Goal: Find specific fact: Find specific fact

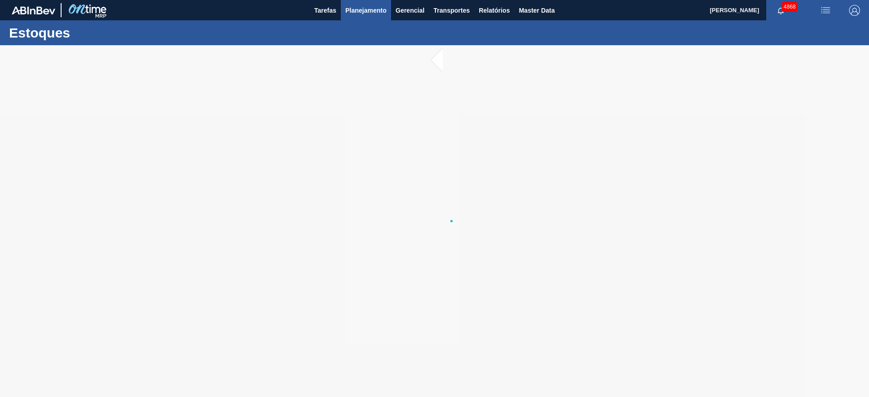
click at [371, 15] on button "Planejamento" at bounding box center [366, 10] width 50 height 20
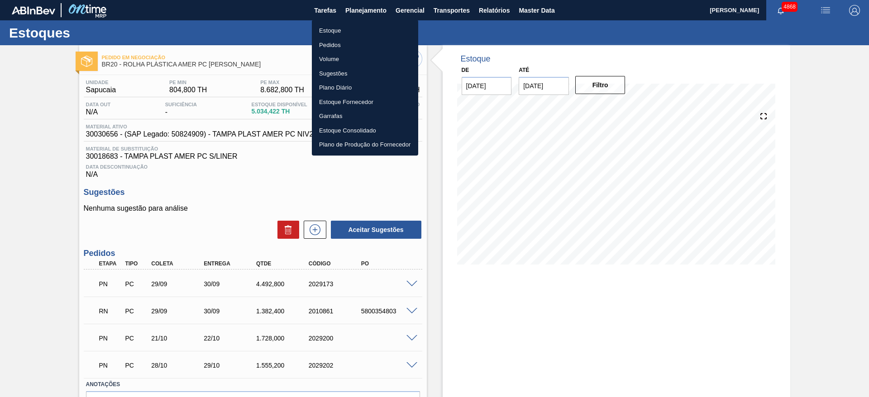
click at [356, 33] on li "Estoque" at bounding box center [365, 31] width 106 height 14
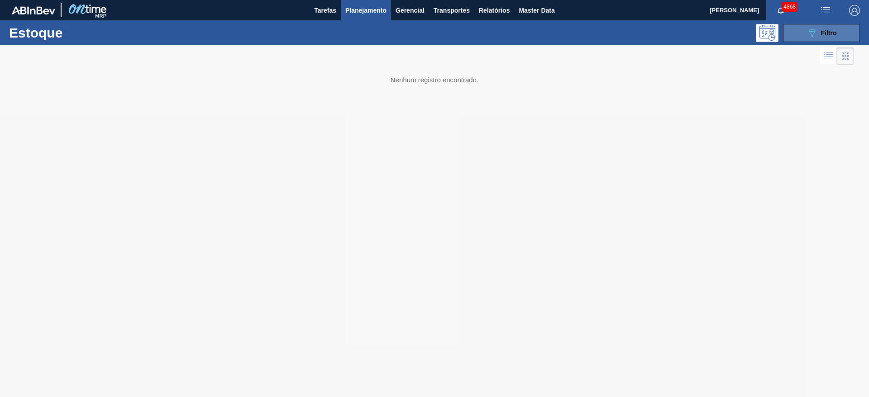
click at [819, 32] on div "089F7B8B-B2A5-4AFE-B5C0-19BA573D28AC Filtro" at bounding box center [821, 33] width 30 height 11
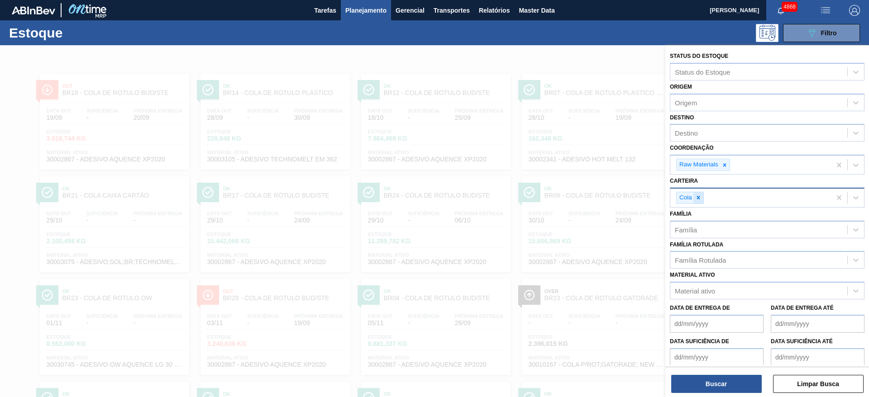
click at [699, 200] on icon at bounding box center [698, 198] width 6 height 6
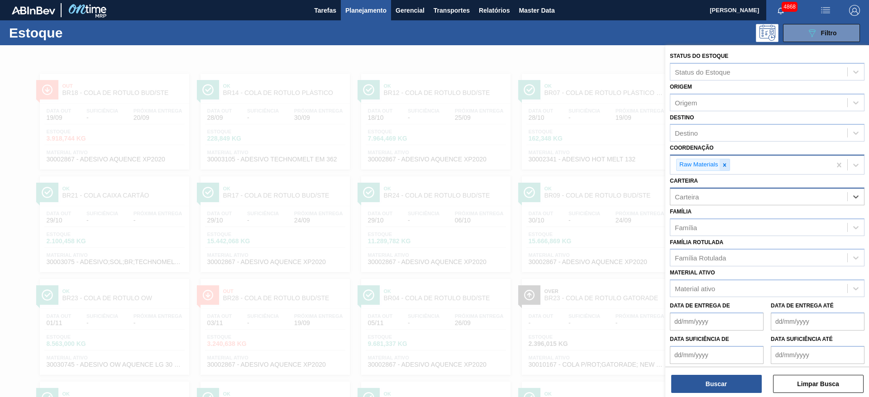
click at [724, 167] on icon at bounding box center [724, 165] width 6 height 6
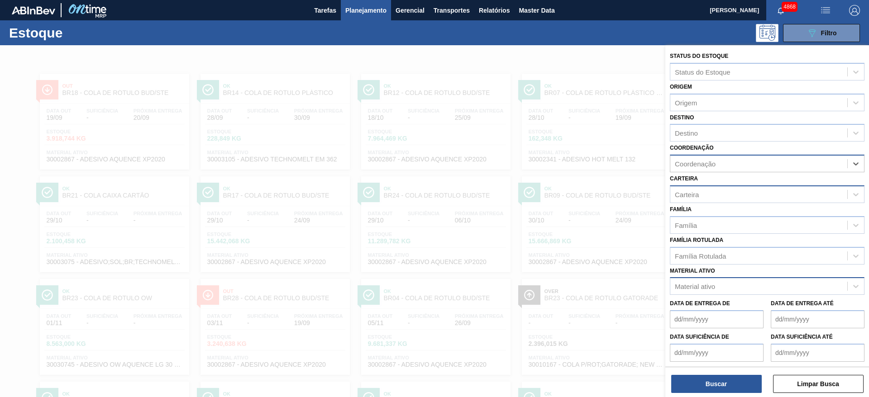
click at [715, 284] on div "Material ativo" at bounding box center [695, 287] width 40 height 8
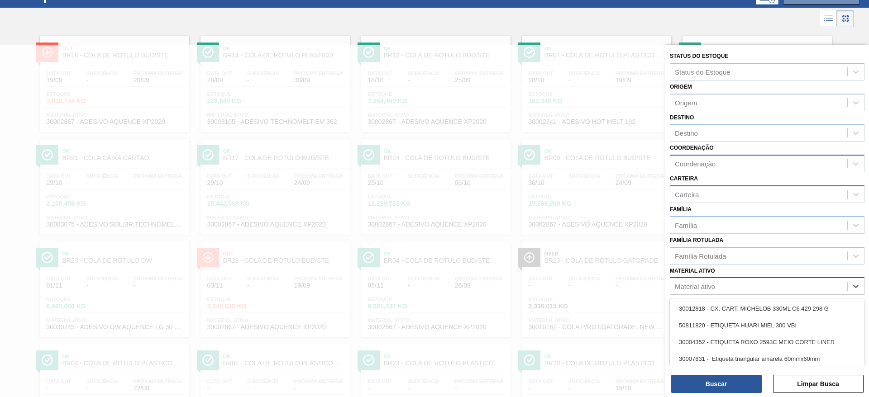
scroll to position [41, 0]
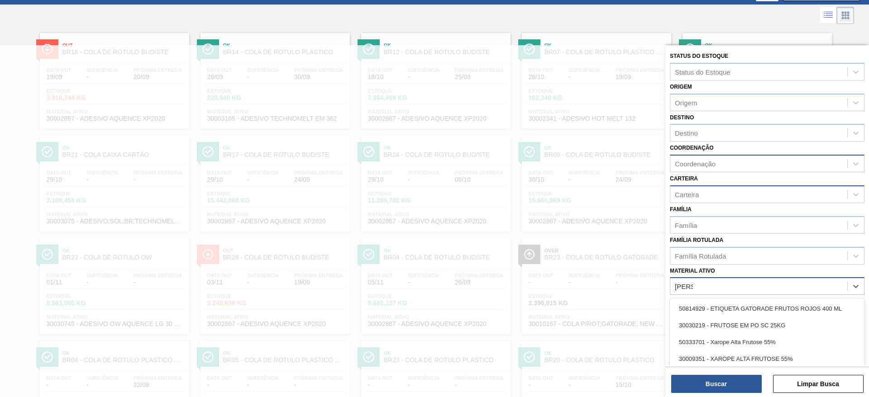
type ativo "[PERSON_NAME]"
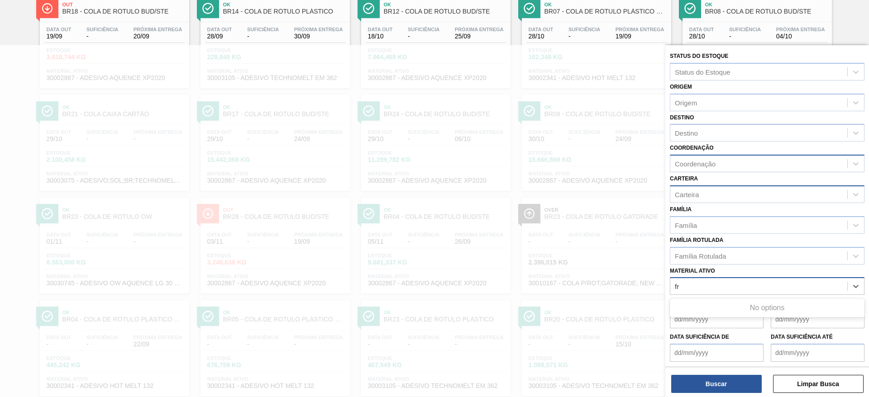
type ativo "f"
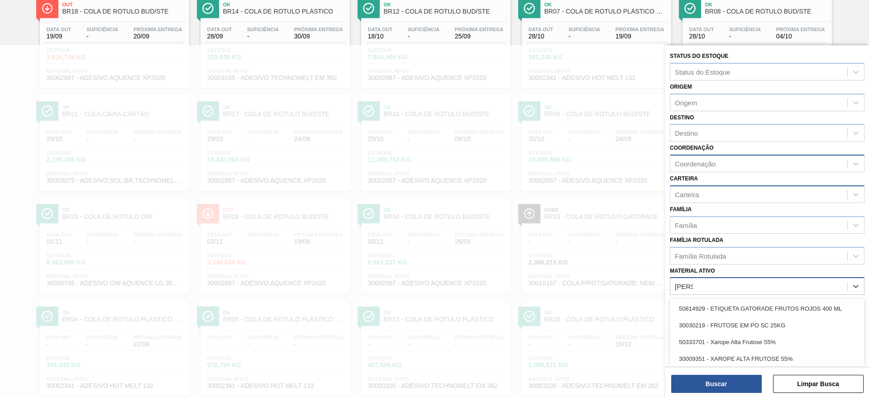
type ativo "frutose"
click at [789, 345] on div "30009351 - XAROPE ALTA FRUTOSE 55%" at bounding box center [767, 342] width 195 height 17
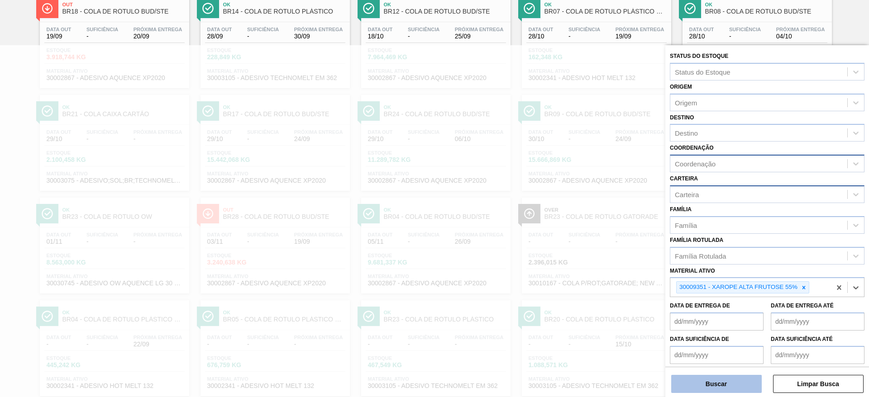
click at [744, 380] on button "Buscar" at bounding box center [716, 384] width 90 height 18
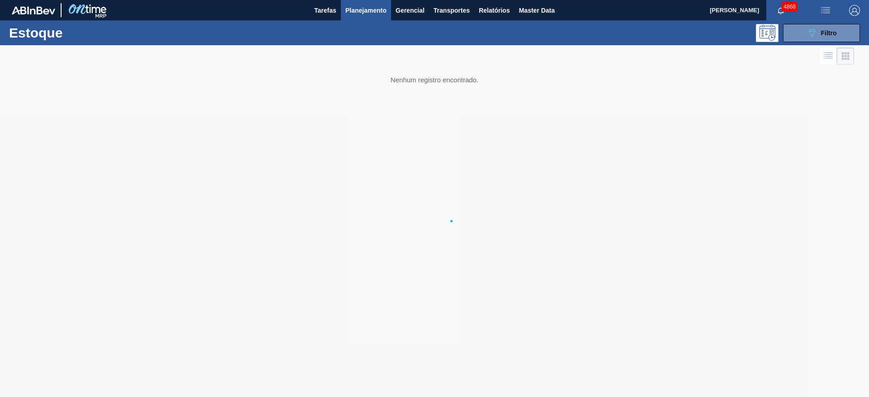
scroll to position [0, 0]
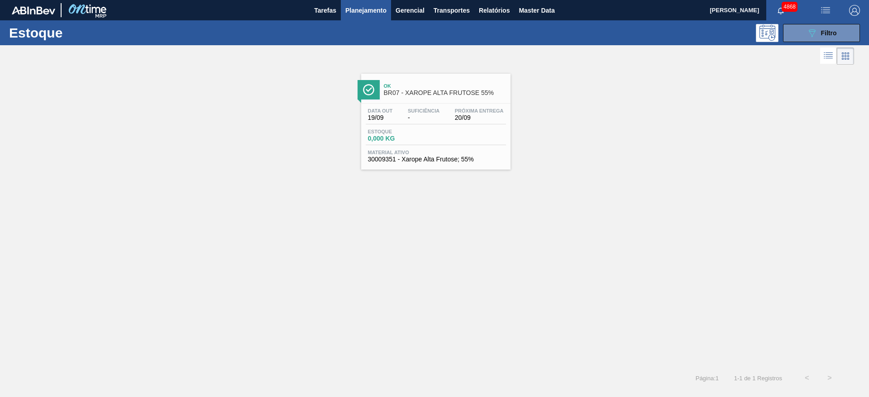
click at [435, 159] on span "30009351 - Xarope Alta Frutose; 55%" at bounding box center [436, 159] width 136 height 7
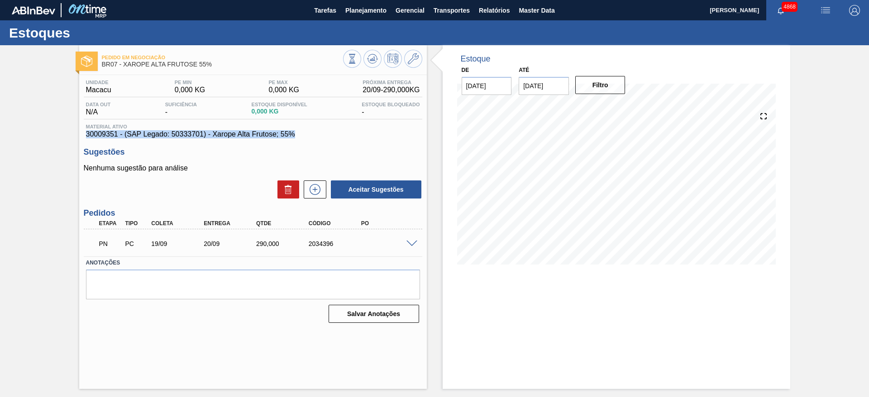
drag, startPoint x: 83, startPoint y: 135, endPoint x: 300, endPoint y: 130, distance: 217.2
click at [300, 130] on div "Material ativo 30009351 - (SAP Legado: 50333701) - Xarope Alta Frutose; 55%" at bounding box center [253, 131] width 338 height 14
copy span "30009351 - (SAP Legado: 50333701) - Xarope Alta Frutose; 55%"
